Goal: Task Accomplishment & Management: Manage account settings

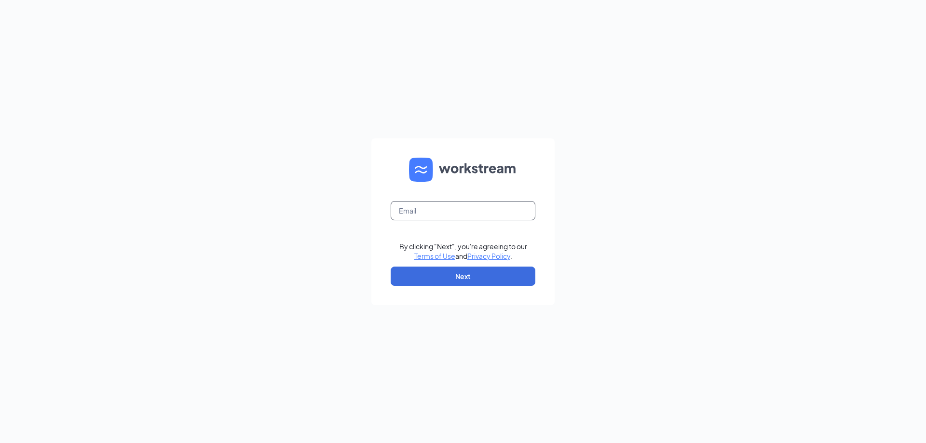
click at [415, 210] on input "text" at bounding box center [462, 210] width 145 height 19
type input "office@midwestsubs.org"
click at [446, 278] on button "Next" at bounding box center [462, 276] width 145 height 19
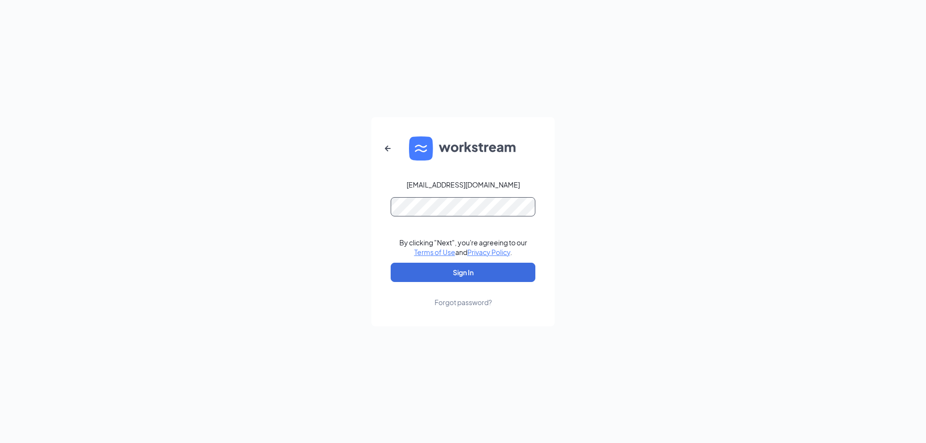
click at [390, 263] on button "Sign In" at bounding box center [462, 272] width 145 height 19
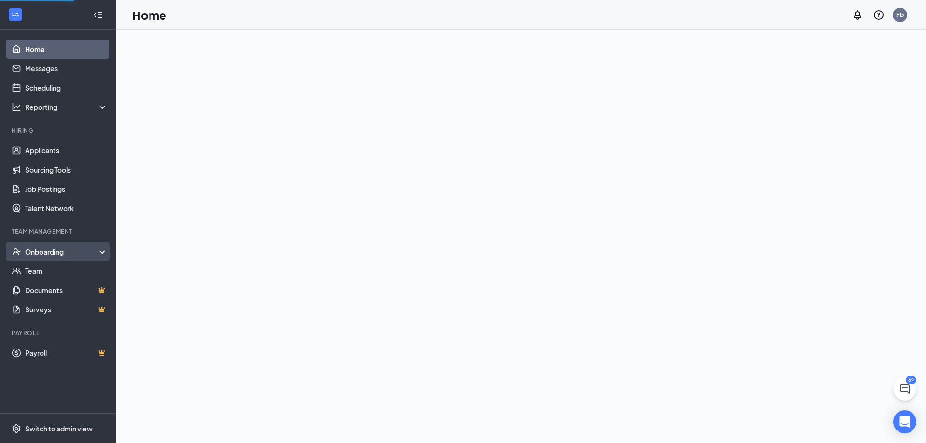
click at [40, 255] on div "Onboarding" at bounding box center [62, 252] width 74 height 10
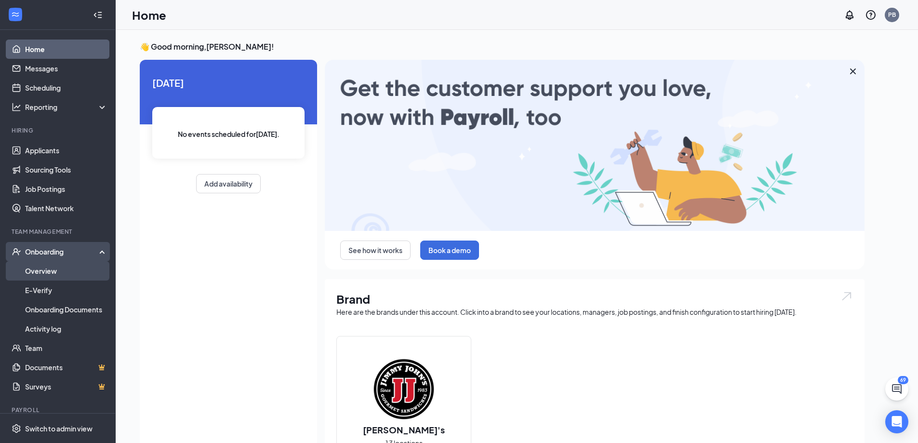
click at [41, 271] on link "Overview" at bounding box center [66, 270] width 82 height 19
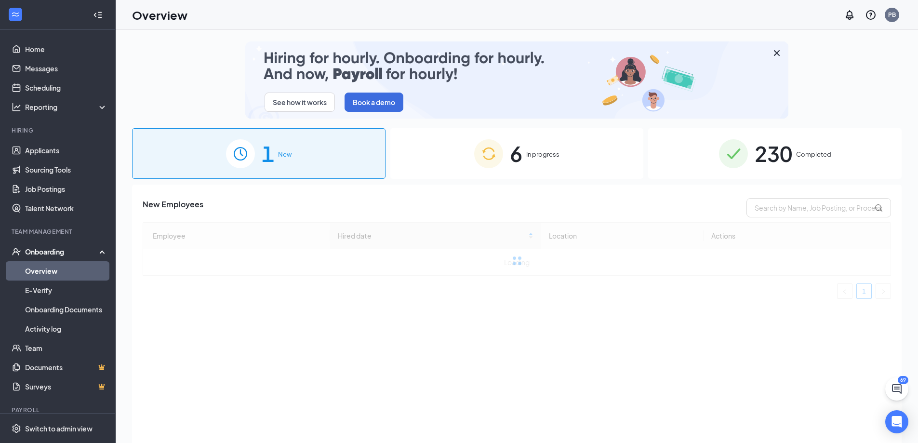
click at [797, 155] on span "Completed" at bounding box center [813, 154] width 35 height 10
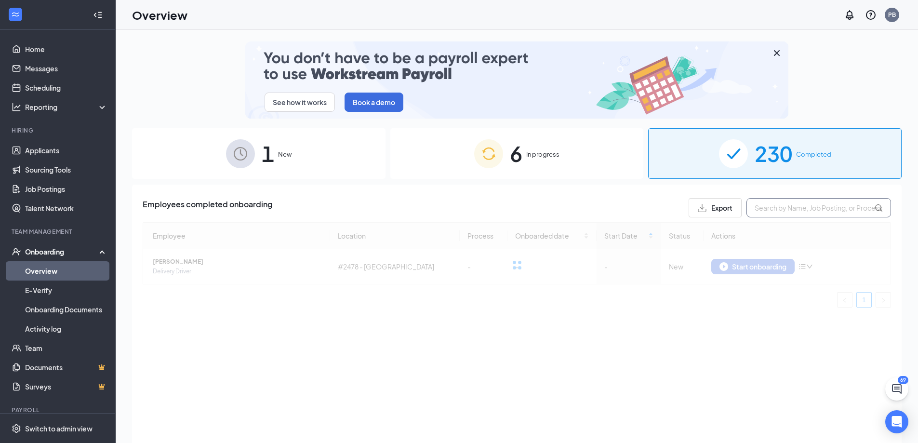
click at [791, 209] on input "text" at bounding box center [819, 207] width 145 height 19
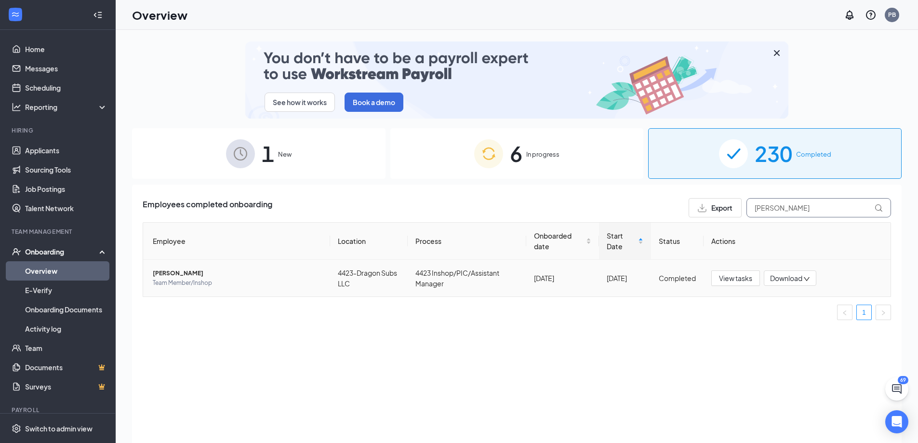
type input "[PERSON_NAME]"
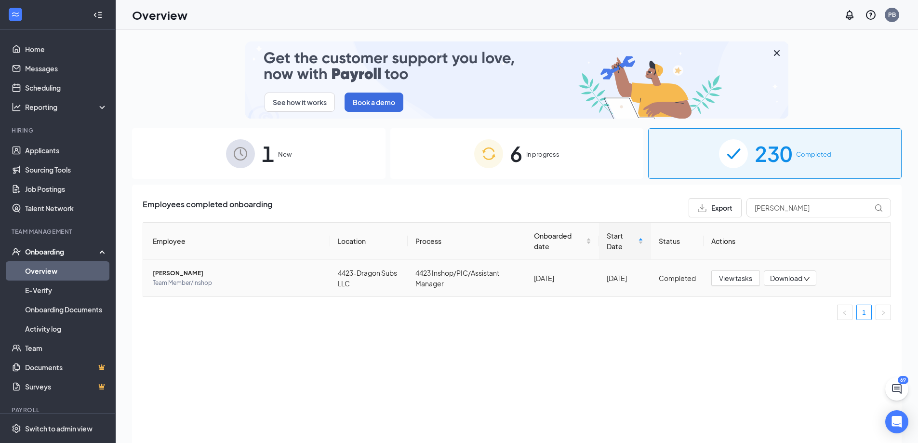
click at [190, 269] on span "[PERSON_NAME]" at bounding box center [238, 274] width 170 height 10
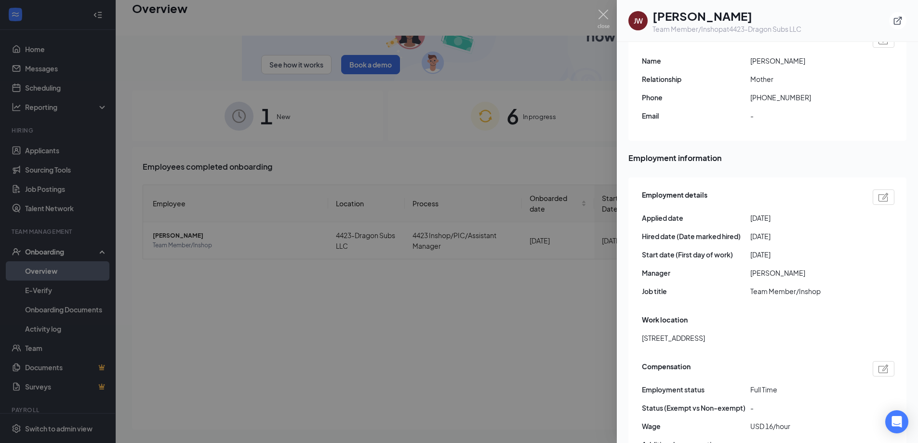
scroll to position [482, 0]
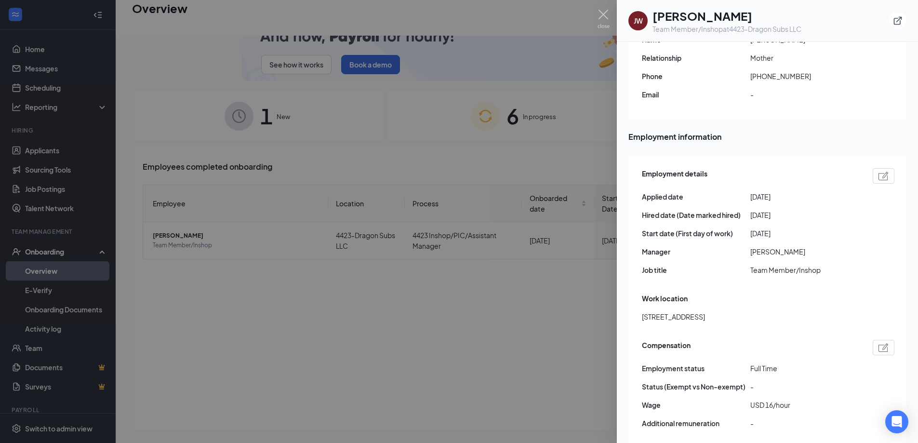
click at [522, 251] on div at bounding box center [459, 221] width 918 height 443
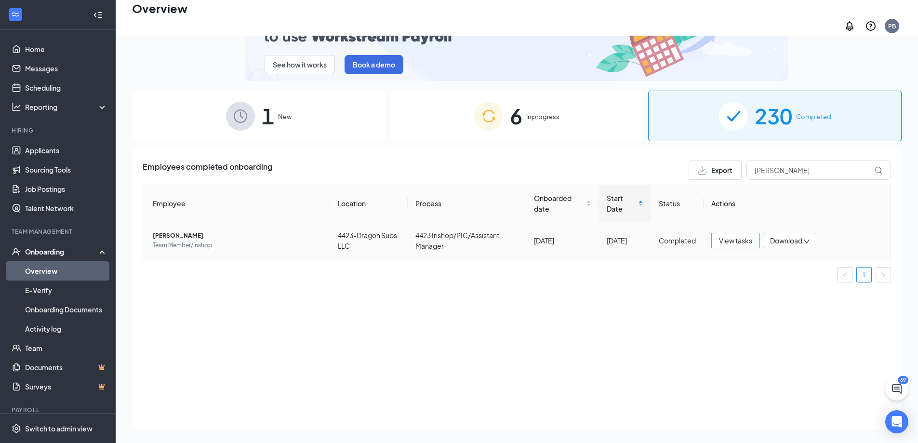
click at [729, 238] on span "View tasks" at bounding box center [735, 240] width 33 height 11
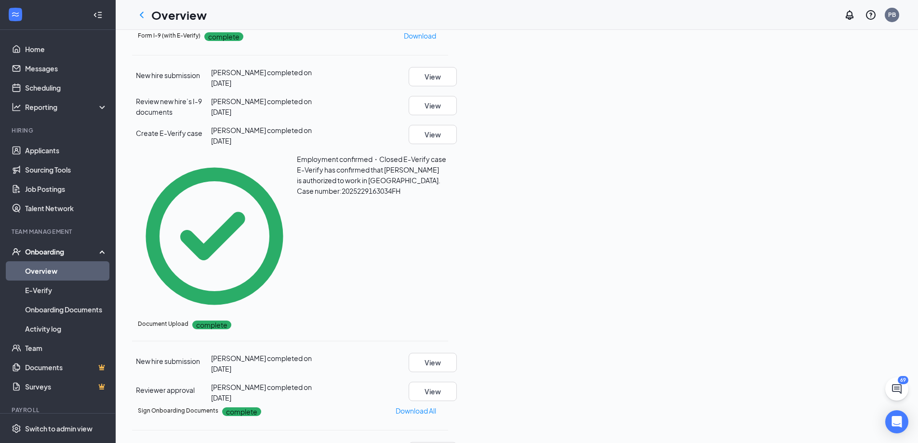
scroll to position [434, 0]
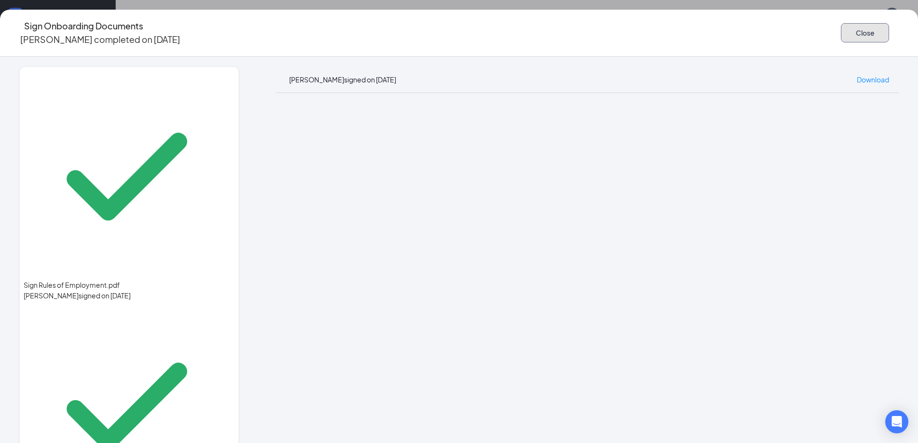
click at [841, 28] on button "Close" at bounding box center [865, 32] width 48 height 19
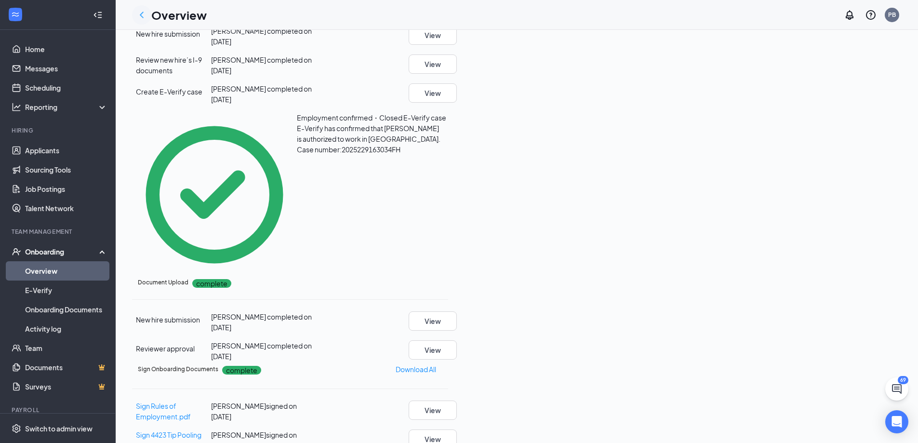
click at [142, 14] on icon "ChevronLeft" at bounding box center [142, 15] width 4 height 6
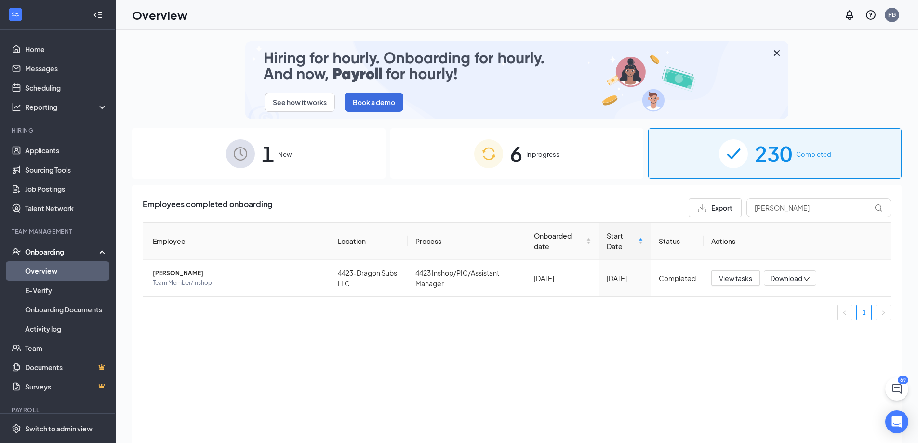
click at [792, 157] on span "230" at bounding box center [774, 153] width 38 height 33
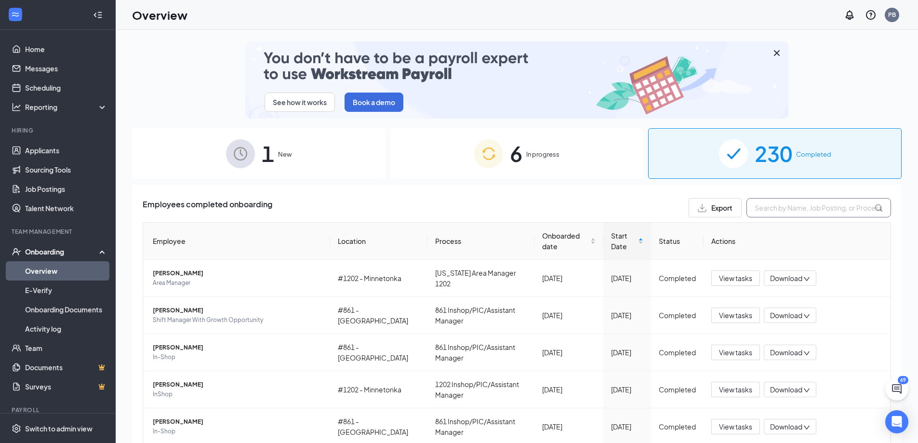
click at [783, 209] on input "text" at bounding box center [819, 207] width 145 height 19
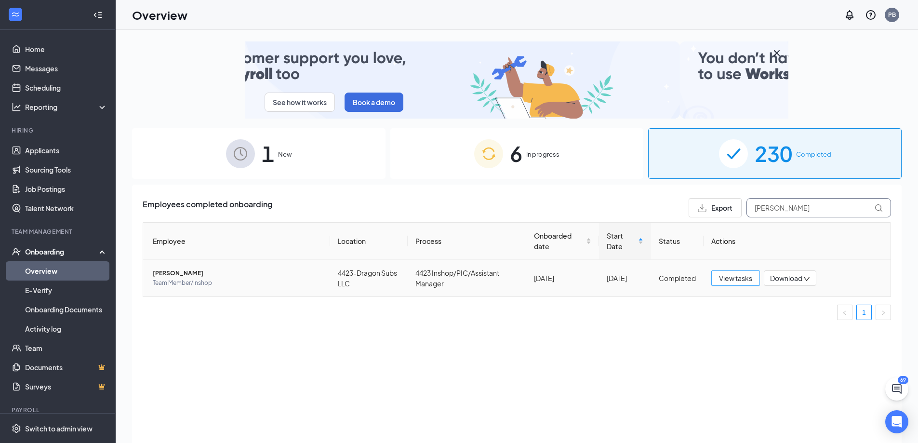
type input "[PERSON_NAME]"
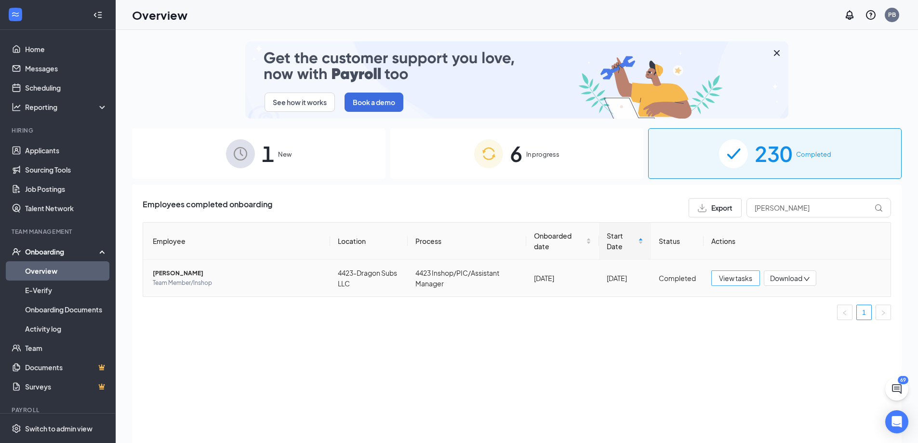
click at [738, 281] on span "View tasks" at bounding box center [735, 278] width 33 height 11
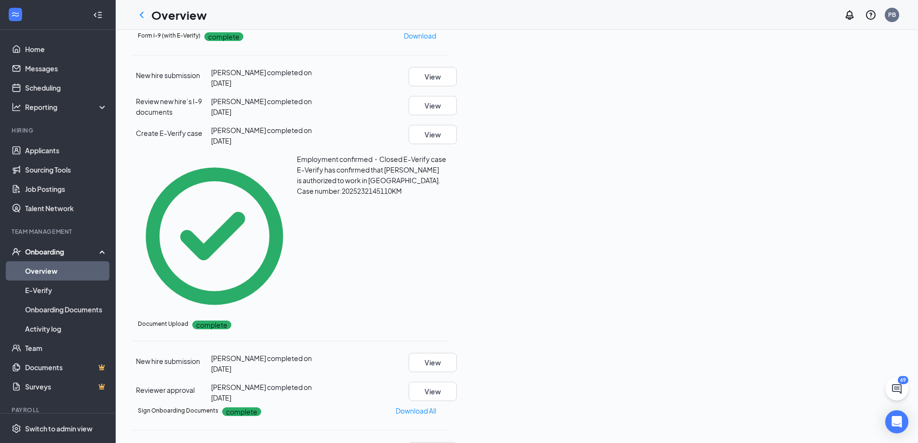
scroll to position [386, 0]
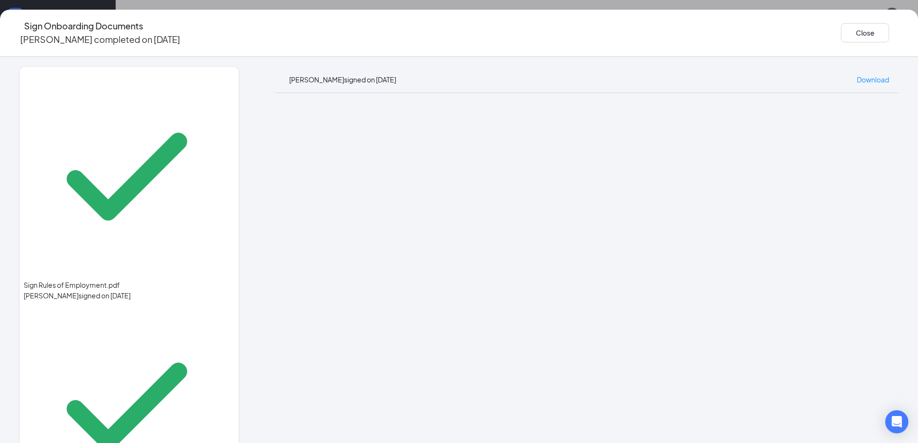
click at [830, 313] on div "Sign Rules of Employment.pdf [PERSON_NAME] signed on [DATE] Sign 4423 Tip Pooli…" at bounding box center [459, 250] width 918 height 386
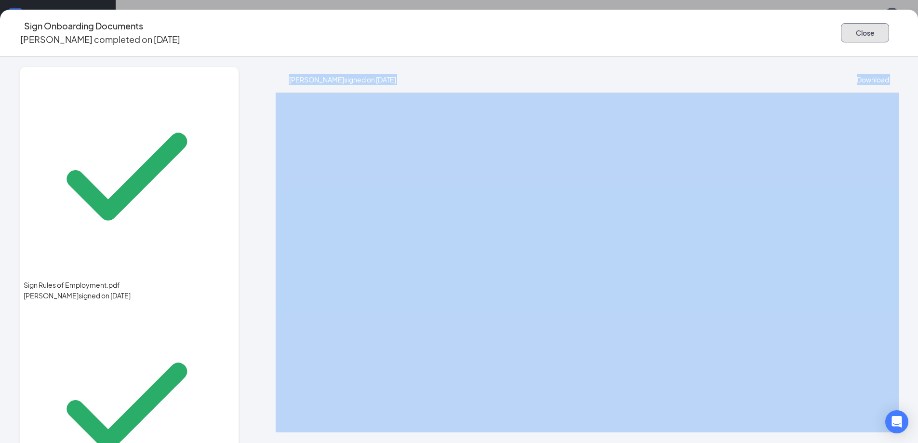
click at [841, 31] on button "Close" at bounding box center [865, 32] width 48 height 19
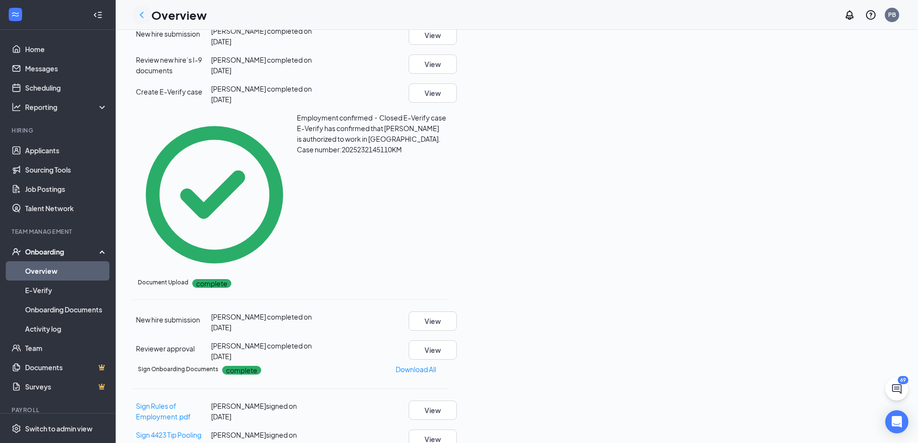
click at [139, 16] on icon "ChevronLeft" at bounding box center [142, 15] width 12 height 12
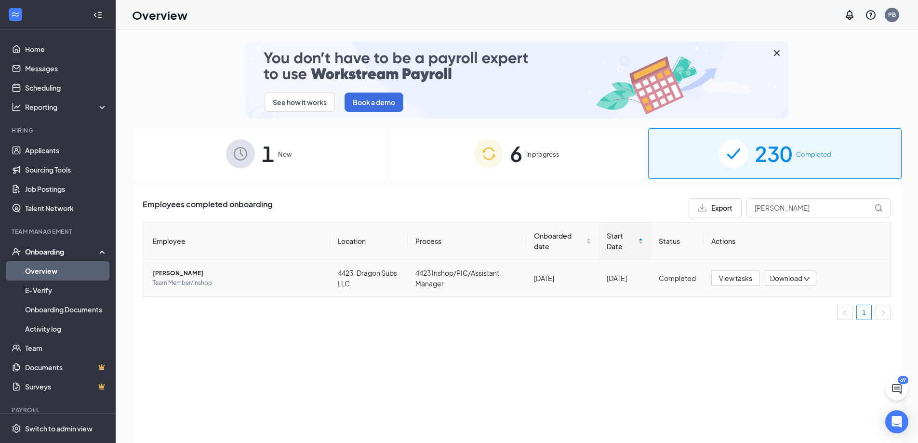
click at [187, 273] on span "[PERSON_NAME]" at bounding box center [238, 274] width 170 height 10
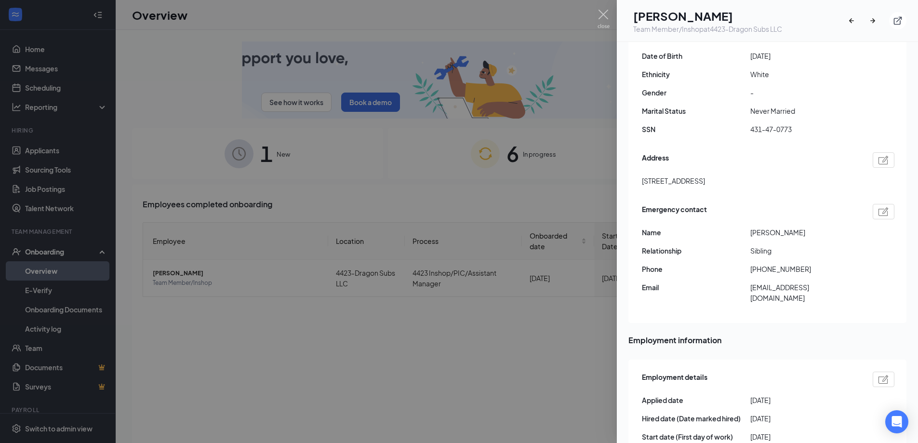
scroll to position [386, 0]
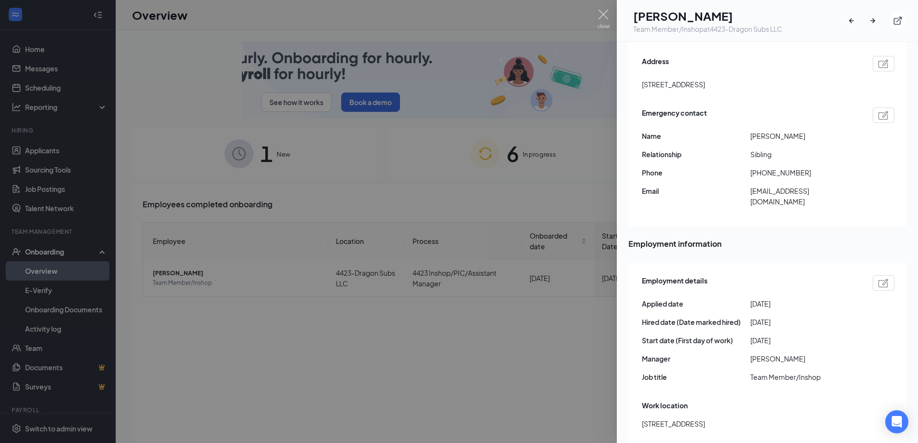
click at [570, 57] on div at bounding box center [459, 221] width 918 height 443
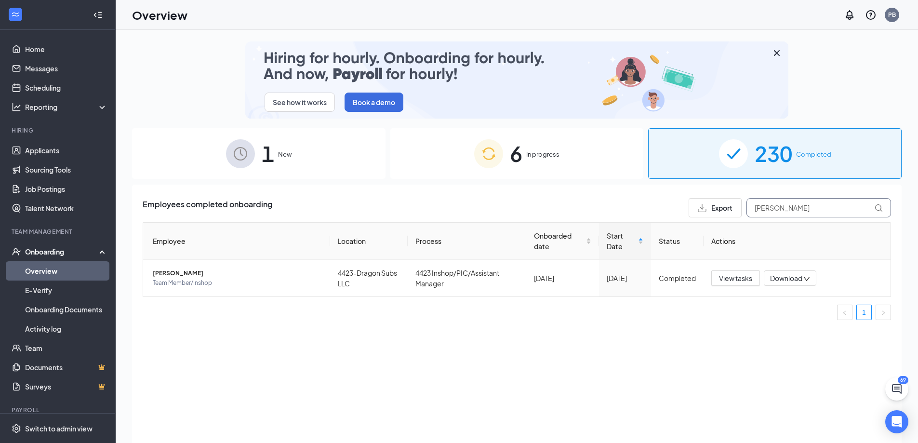
drag, startPoint x: 812, startPoint y: 206, endPoint x: 494, endPoint y: 219, distance: 317.9
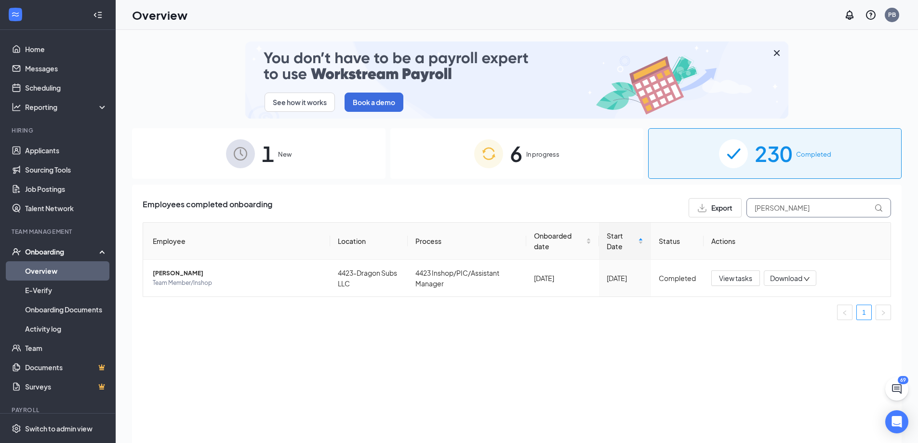
click at [494, 219] on div "Employees completed onboarding Export [PERSON_NAME] Employee Location Process O…" at bounding box center [517, 263] width 749 height 130
click at [788, 158] on span "230" at bounding box center [774, 153] width 38 height 33
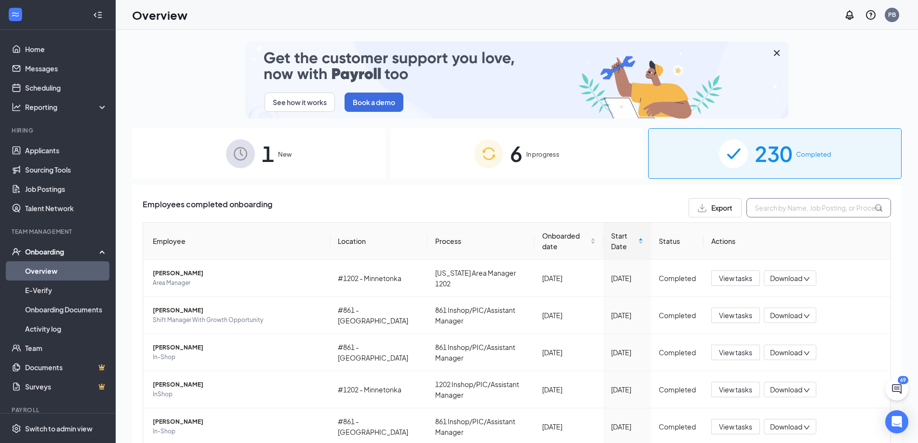
click at [770, 212] on input "text" at bounding box center [819, 207] width 145 height 19
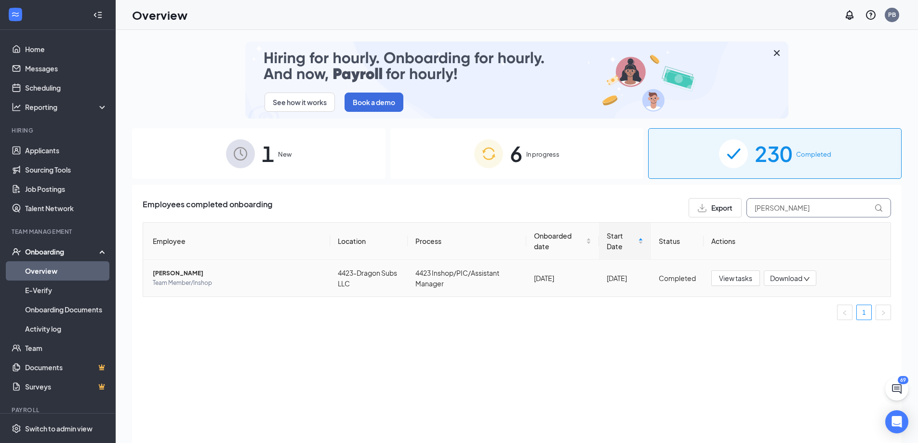
type input "[PERSON_NAME]"
click at [160, 275] on span "[PERSON_NAME]" at bounding box center [238, 274] width 170 height 10
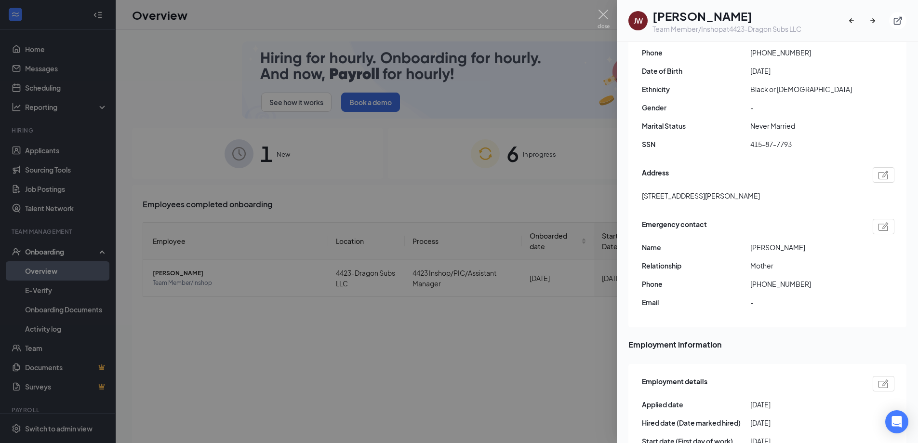
scroll to position [289, 0]
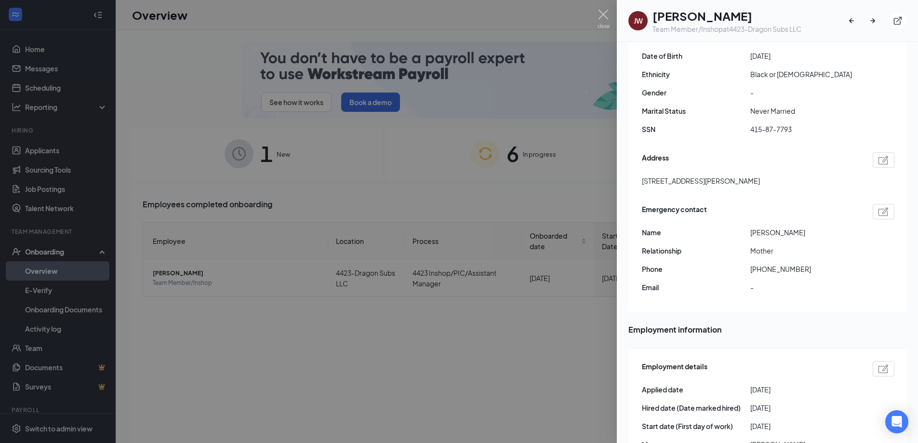
click at [465, 188] on div at bounding box center [459, 221] width 918 height 443
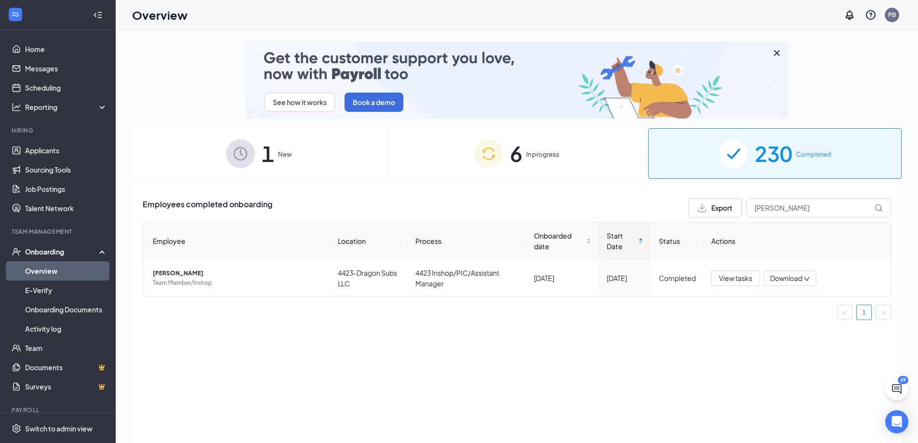
click at [826, 151] on span "Completed" at bounding box center [813, 154] width 35 height 10
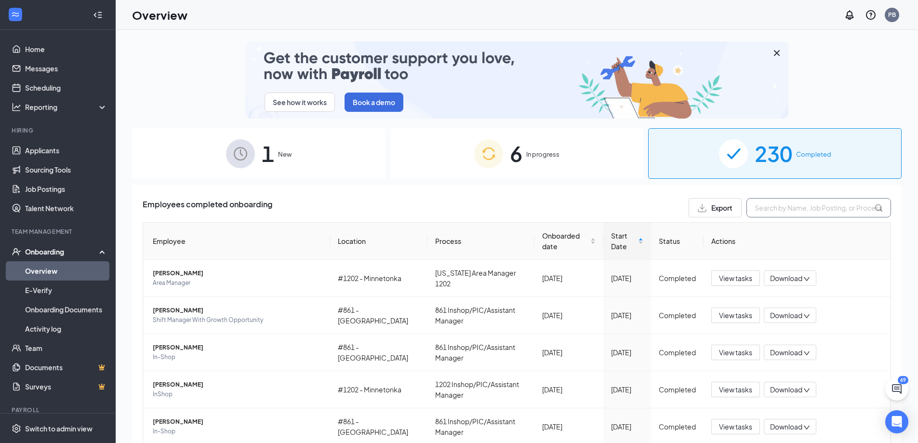
drag, startPoint x: 785, startPoint y: 210, endPoint x: 727, endPoint y: 198, distance: 59.0
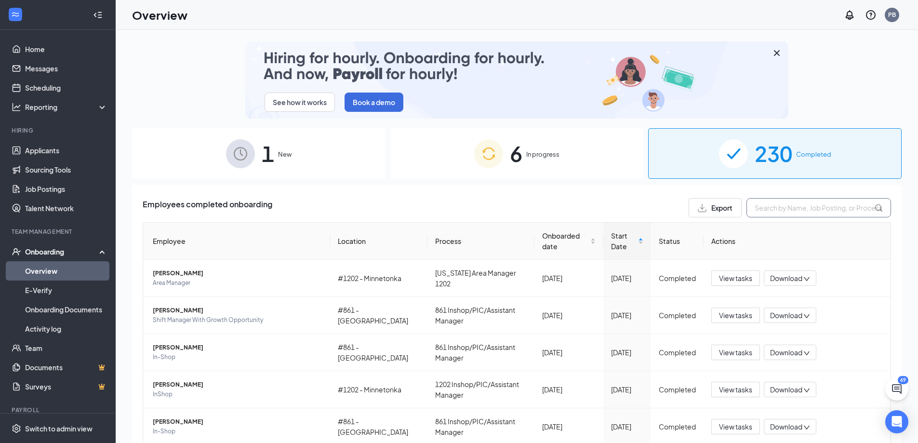
click at [785, 207] on input "text" at bounding box center [819, 207] width 145 height 19
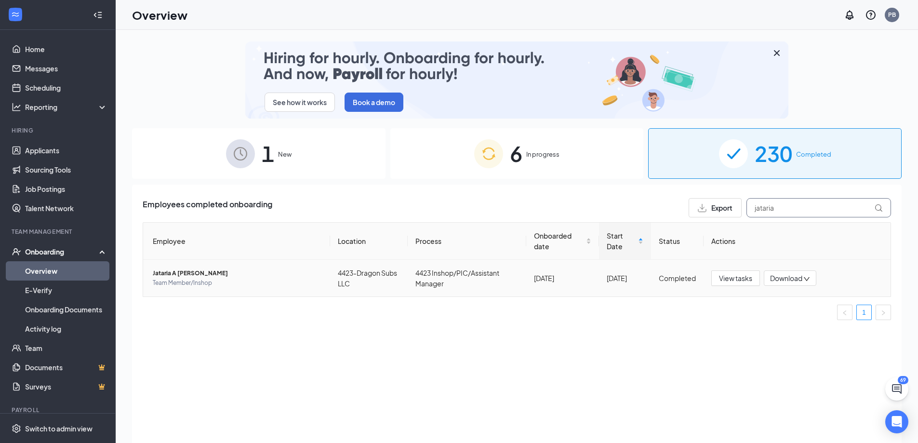
type input "jataria"
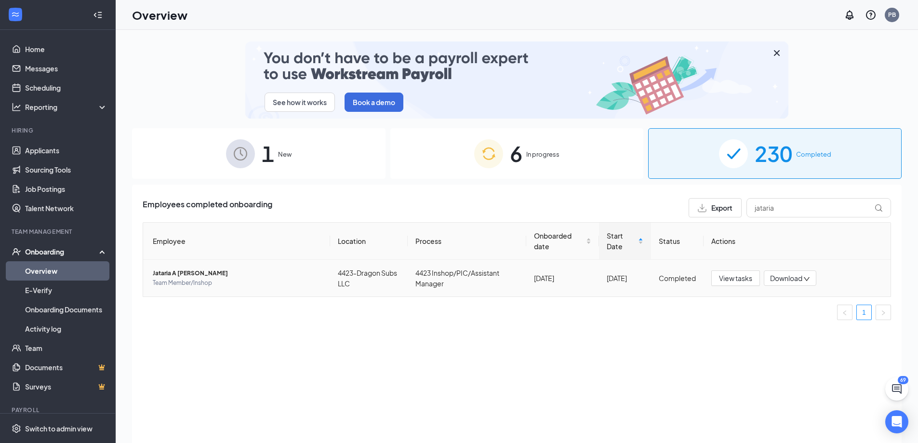
click at [169, 273] on span "Jataria A [PERSON_NAME]" at bounding box center [238, 274] width 170 height 10
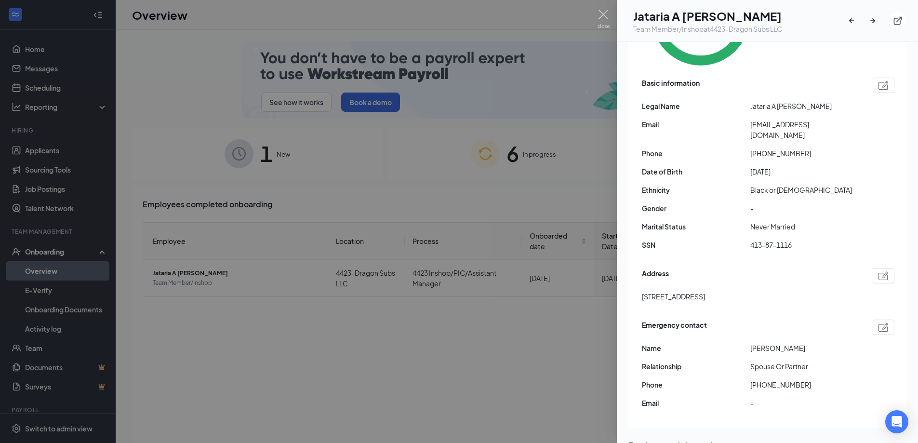
scroll to position [241, 0]
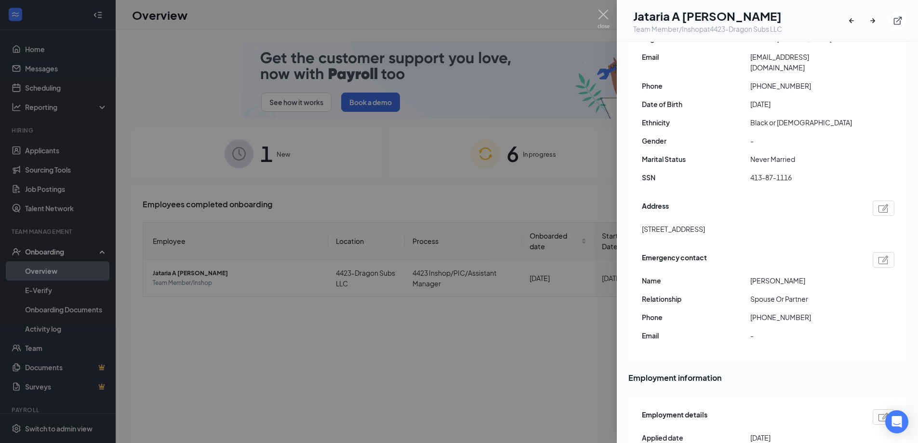
click at [465, 358] on div at bounding box center [459, 221] width 918 height 443
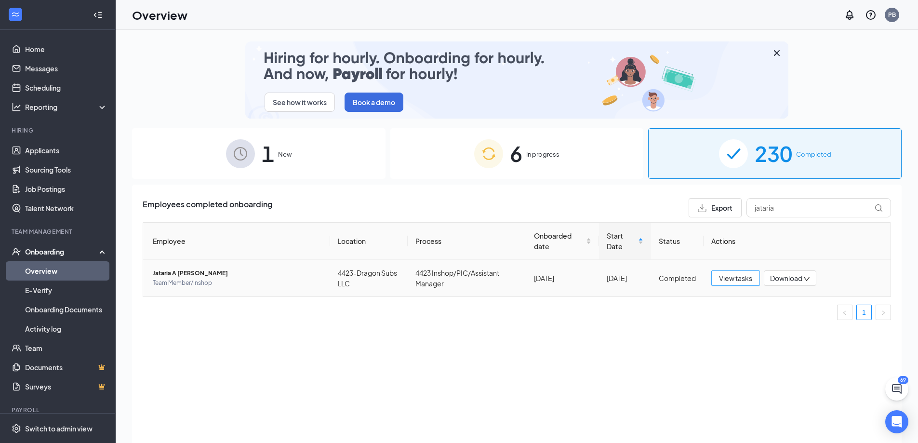
click at [733, 279] on span "View tasks" at bounding box center [735, 278] width 33 height 11
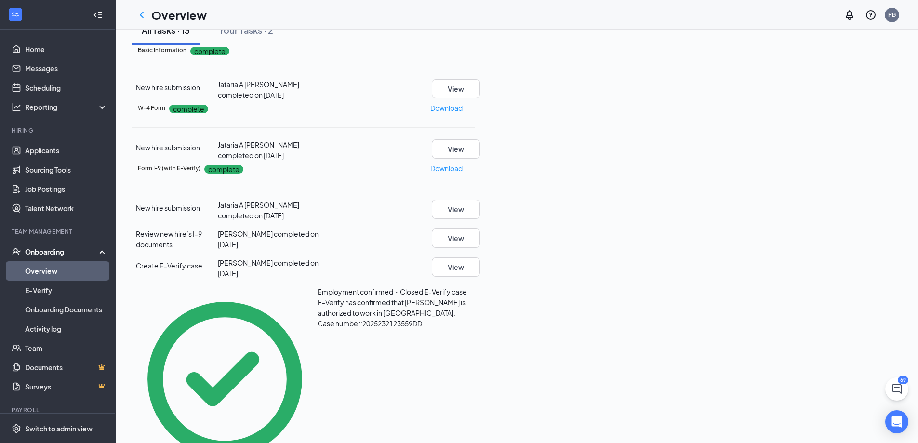
scroll to position [241, 0]
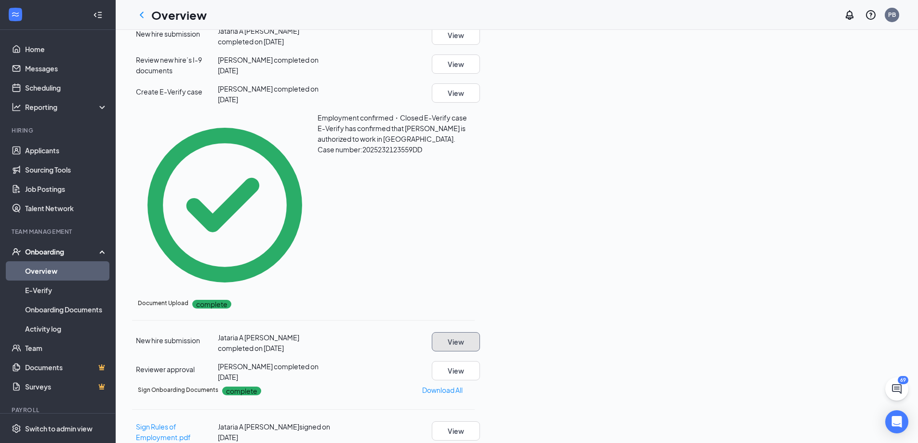
click at [480, 332] on button "View" at bounding box center [456, 341] width 48 height 19
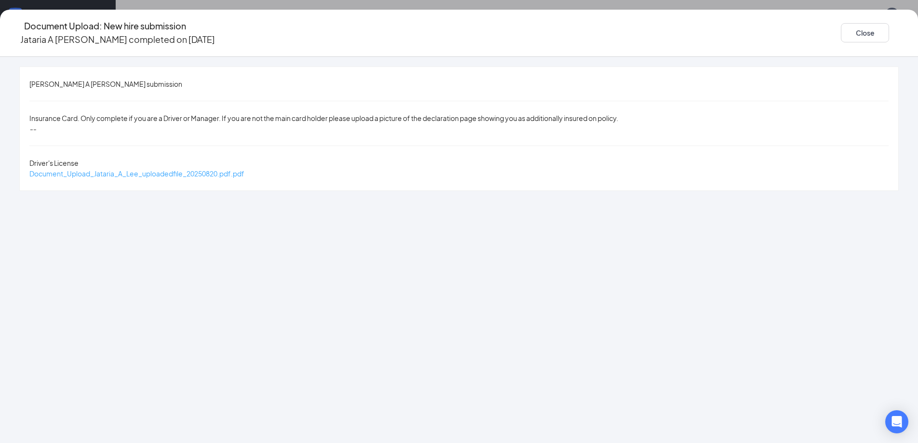
click at [180, 169] on span "Document_Upload_Jataria_A_Lee_uploadedfile_20250820.pdf.pdf" at bounding box center [136, 173] width 215 height 9
click at [841, 30] on button "Close" at bounding box center [865, 32] width 48 height 19
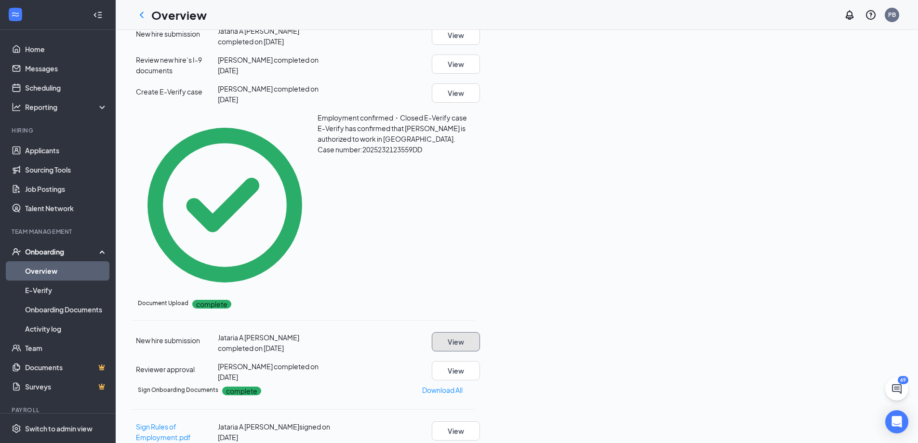
scroll to position [386, 0]
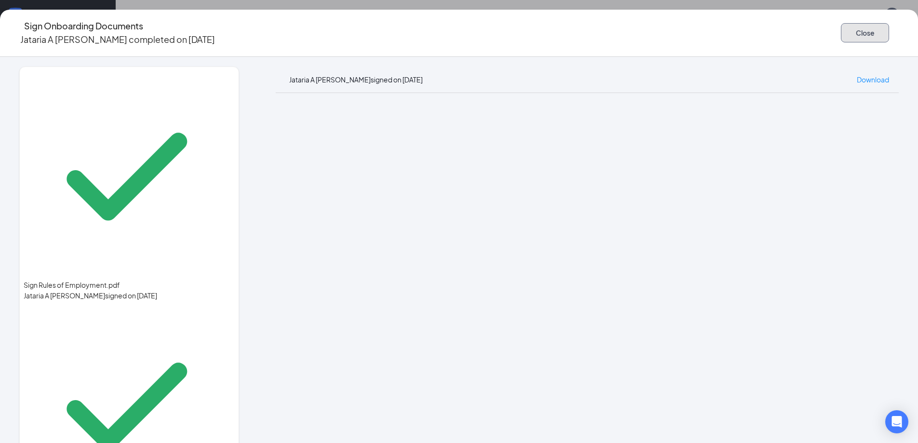
click at [841, 23] on button "Close" at bounding box center [865, 32] width 48 height 19
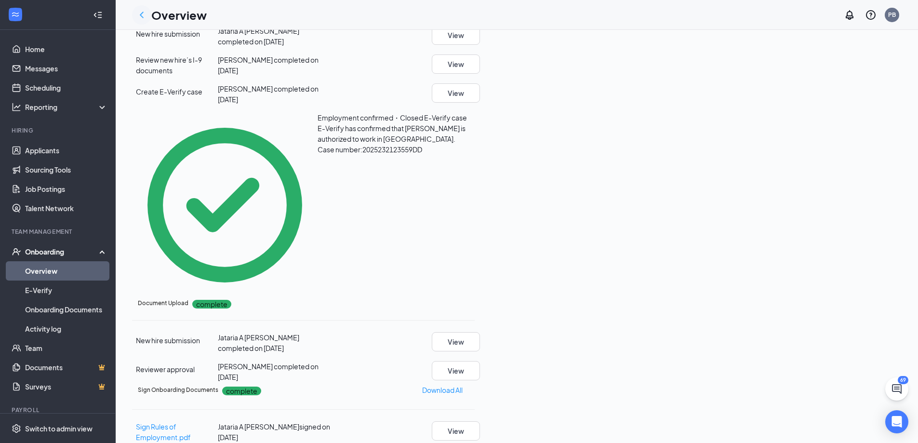
click at [137, 13] on icon "ChevronLeft" at bounding box center [142, 15] width 12 height 12
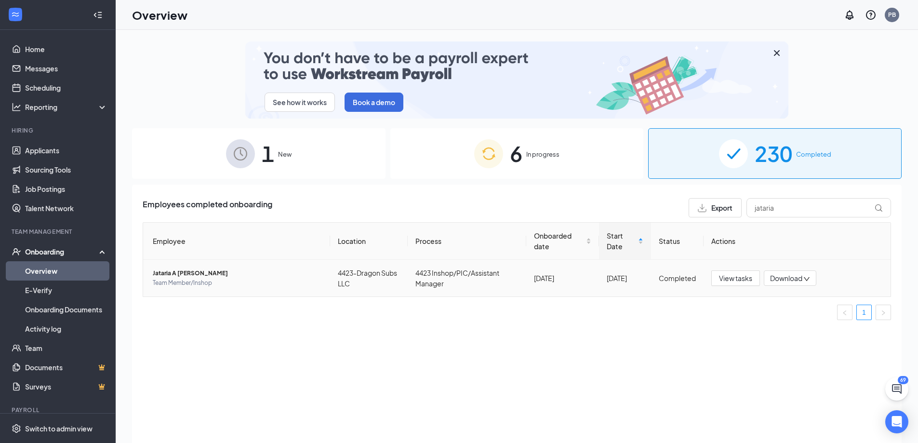
click at [172, 271] on span "Jataria A [PERSON_NAME]" at bounding box center [238, 274] width 170 height 10
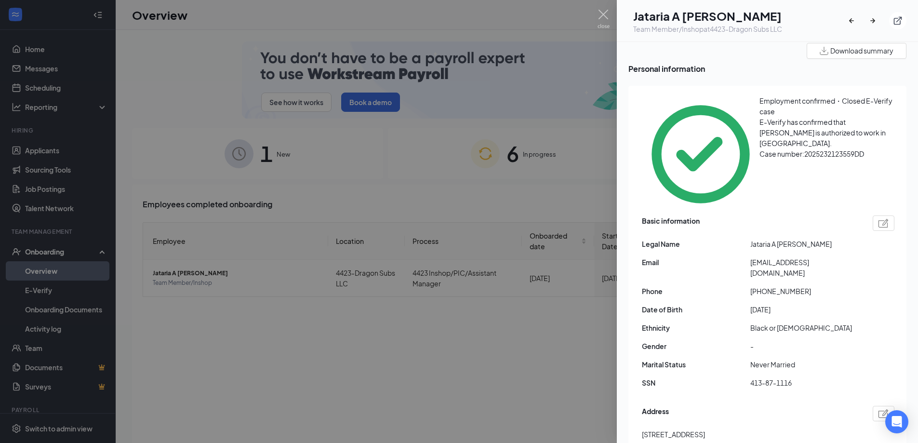
scroll to position [241, 0]
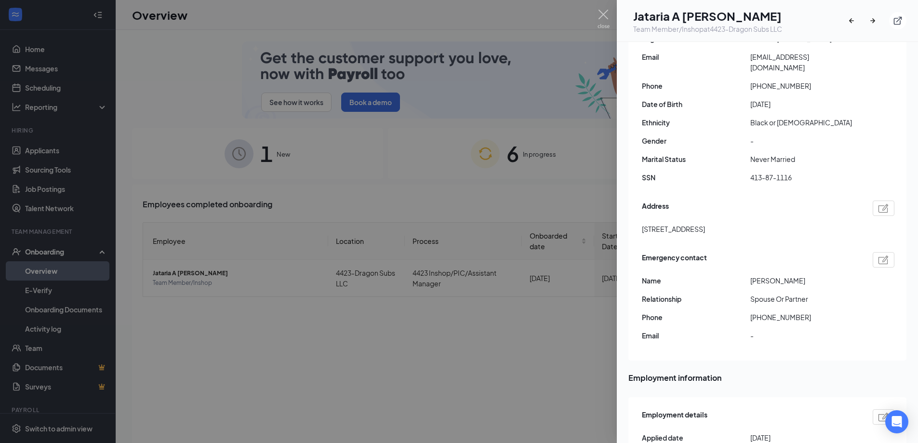
click at [352, 183] on div at bounding box center [459, 221] width 918 height 443
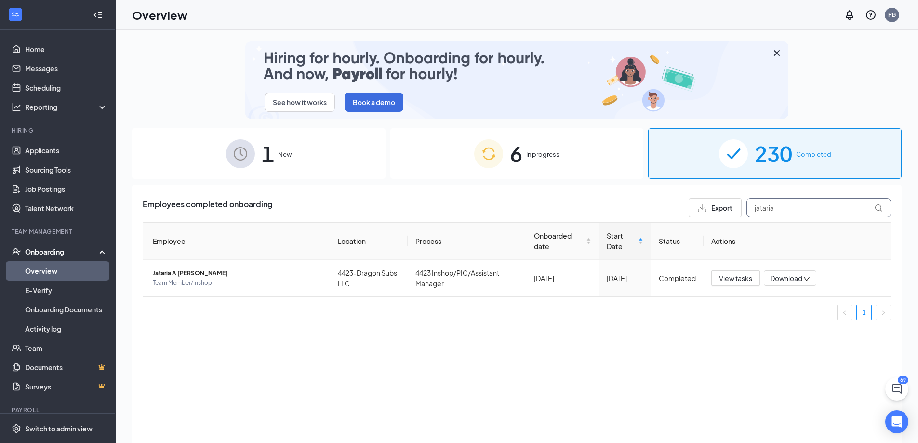
drag, startPoint x: 798, startPoint y: 205, endPoint x: 682, endPoint y: 212, distance: 116.4
click at [682, 212] on div "Employees completed onboarding Export jataria" at bounding box center [517, 207] width 749 height 19
click at [777, 151] on span "230" at bounding box center [774, 153] width 38 height 33
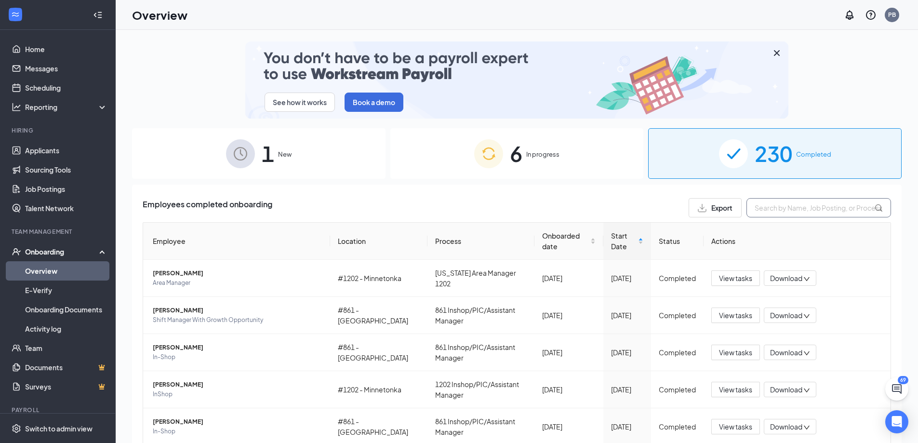
click at [777, 207] on input "text" at bounding box center [819, 207] width 145 height 19
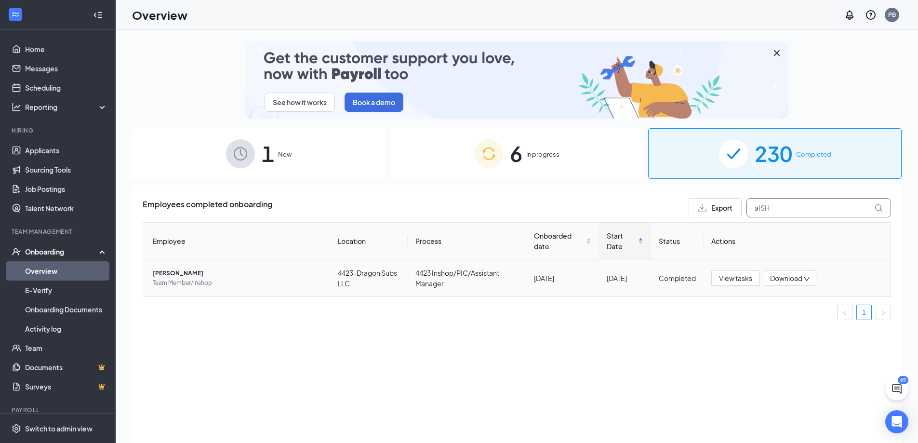
type input "aISH"
click at [175, 271] on span "[PERSON_NAME]" at bounding box center [238, 274] width 170 height 10
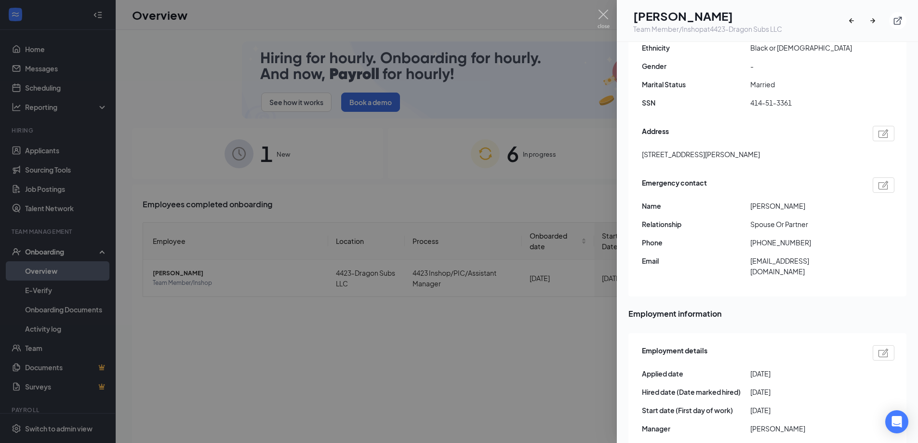
scroll to position [337, 0]
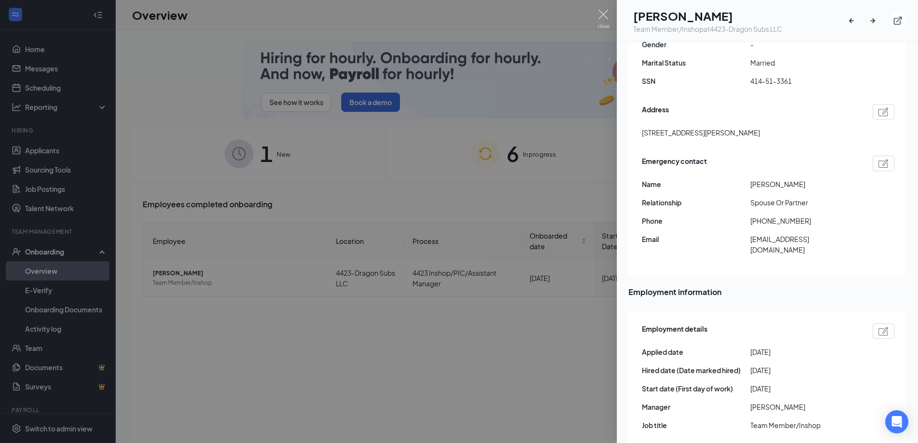
click at [458, 185] on div at bounding box center [459, 221] width 918 height 443
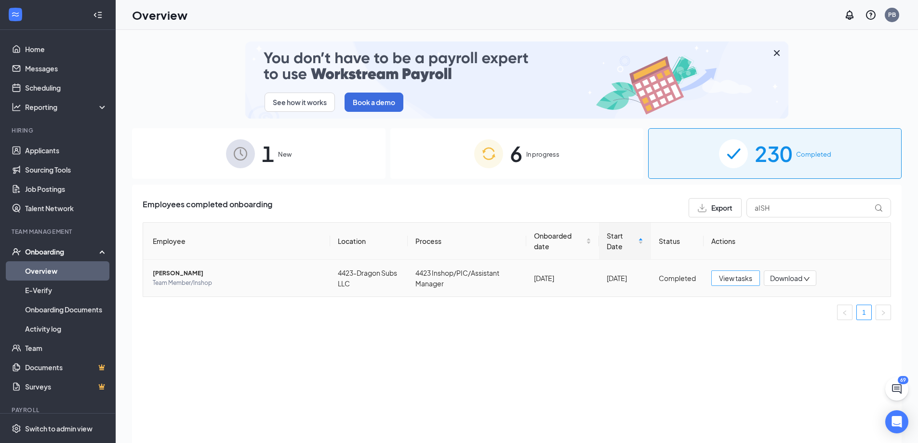
click at [749, 280] on span "View tasks" at bounding box center [735, 278] width 33 height 11
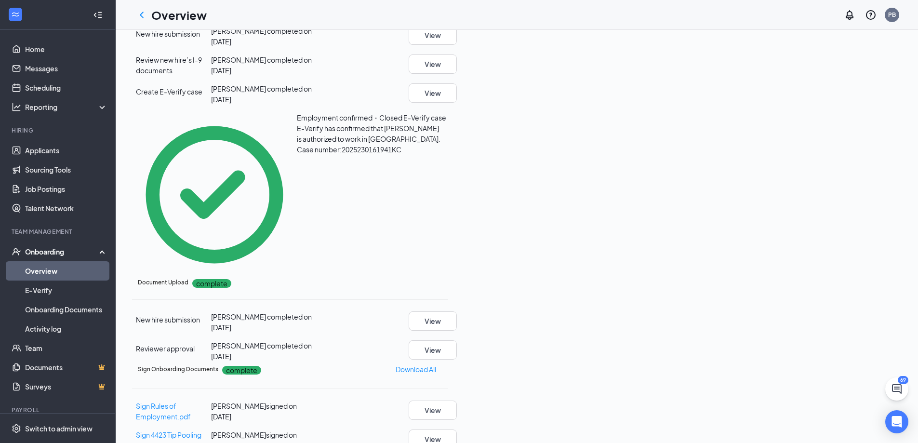
scroll to position [530, 0]
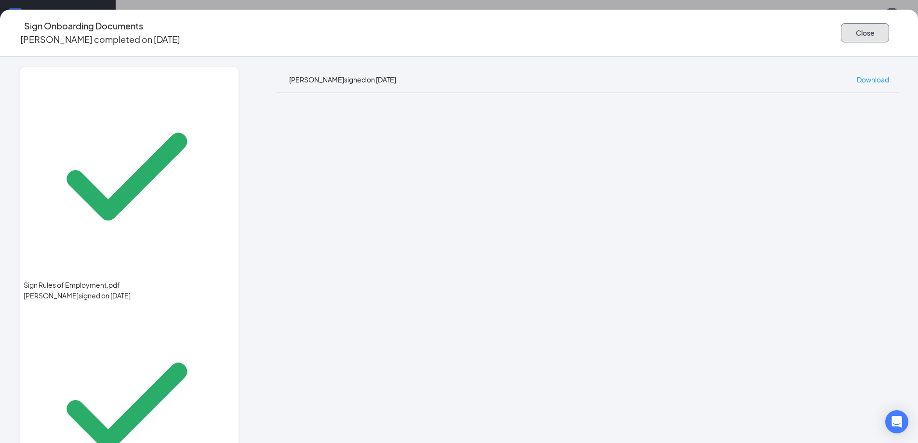
click at [841, 32] on button "Close" at bounding box center [865, 32] width 48 height 19
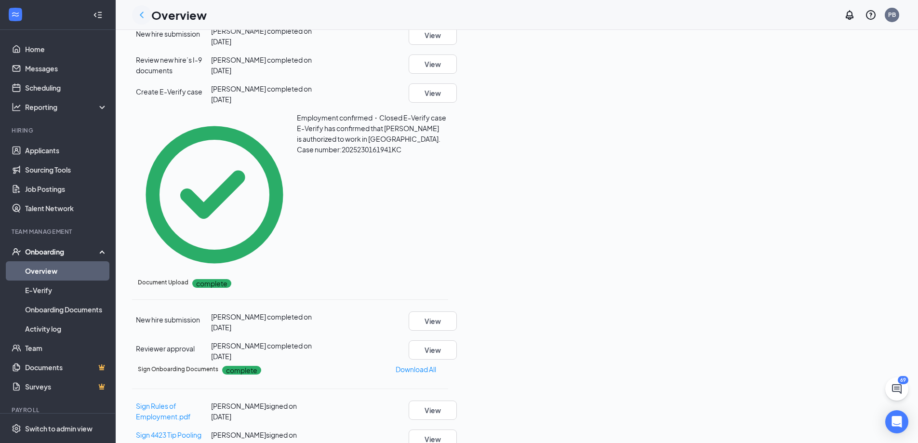
click at [141, 17] on icon "ChevronLeft" at bounding box center [142, 15] width 12 height 12
